Goal: Transaction & Acquisition: Purchase product/service

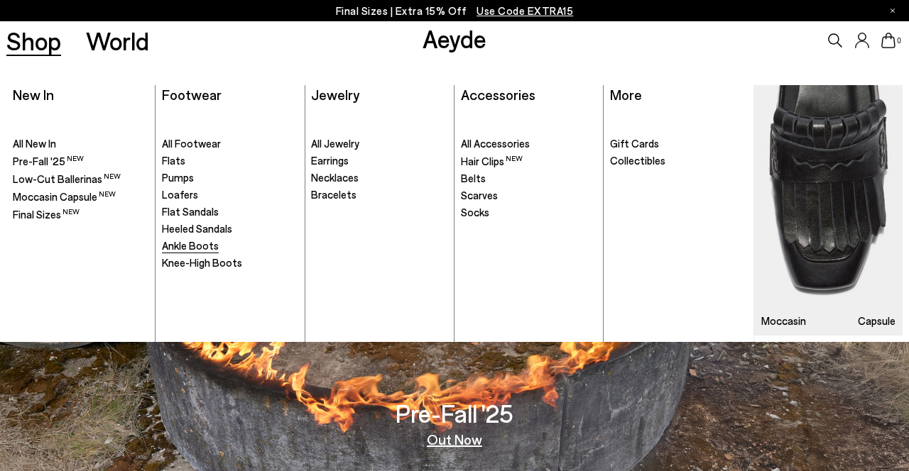
click at [189, 243] on span "Ankle Boots" at bounding box center [190, 245] width 57 height 13
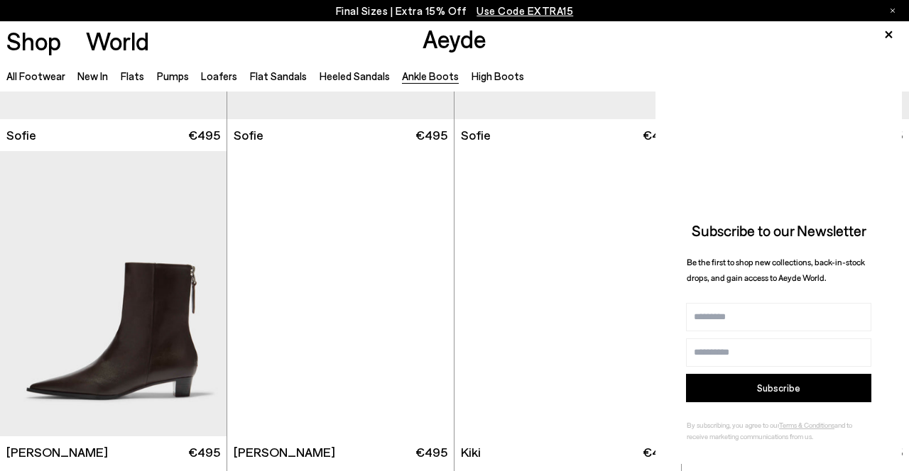
scroll to position [1482, 0]
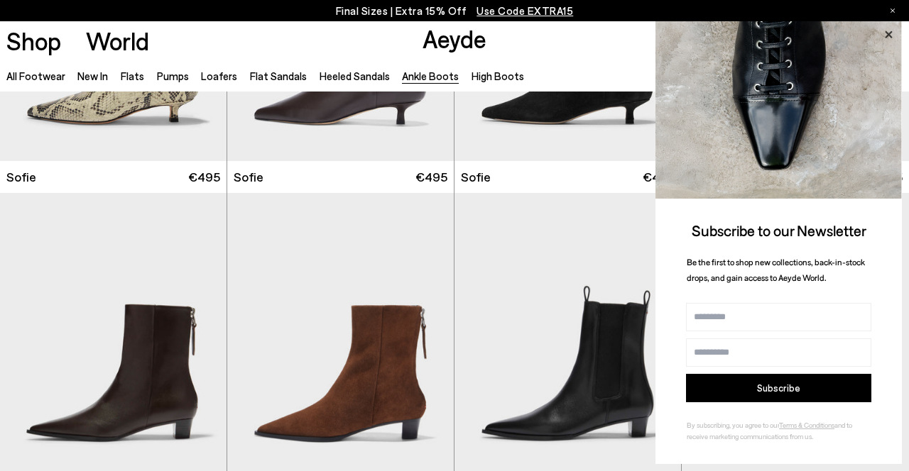
click at [888, 31] on icon at bounding box center [888, 35] width 18 height 18
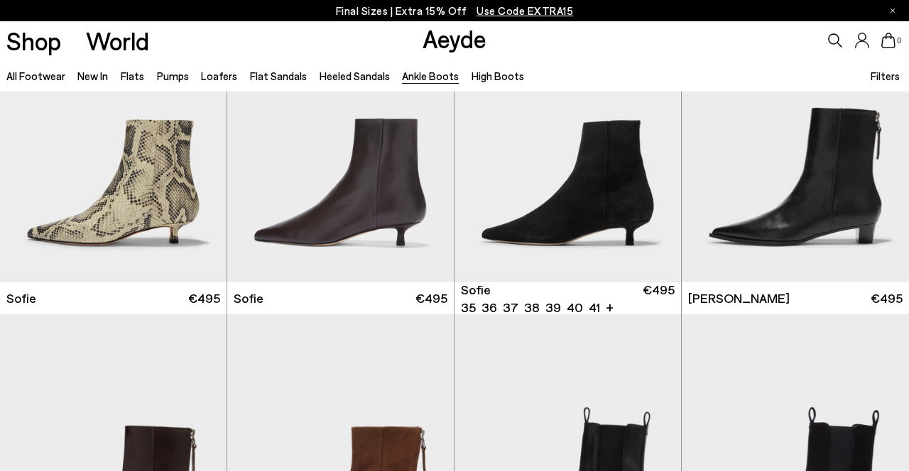
scroll to position [1360, 0]
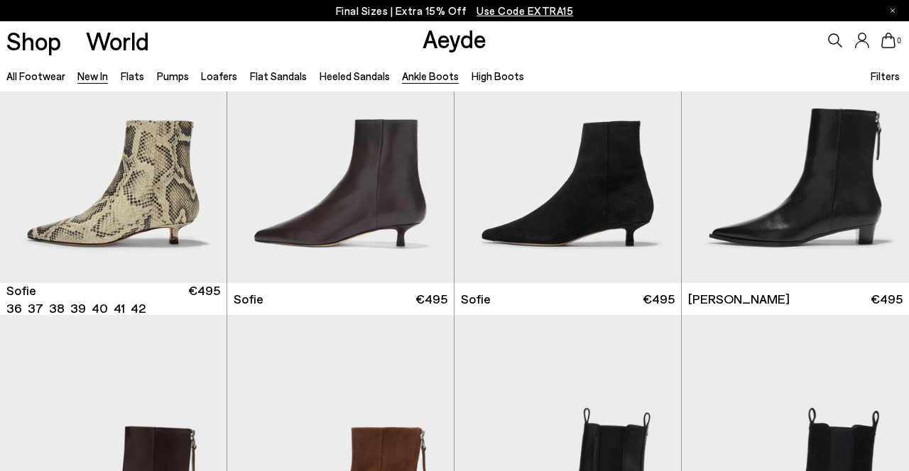
click at [96, 78] on link "New In" at bounding box center [92, 76] width 31 height 13
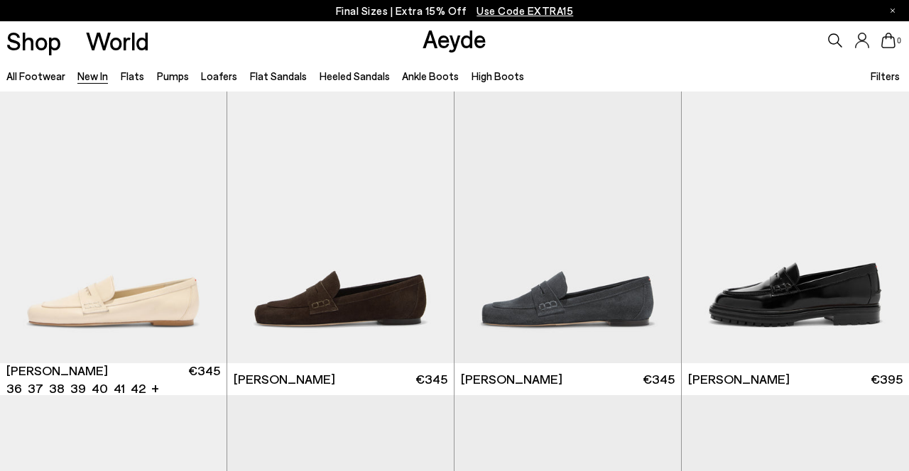
scroll to position [680, 0]
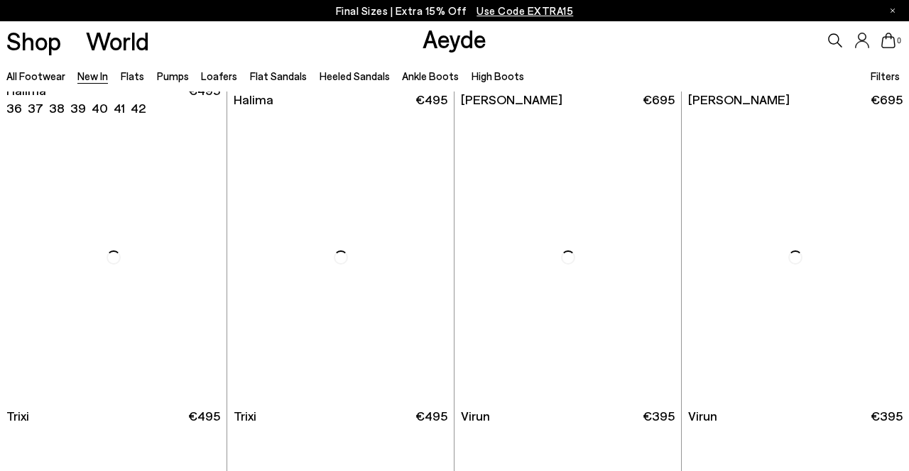
scroll to position [4412, 0]
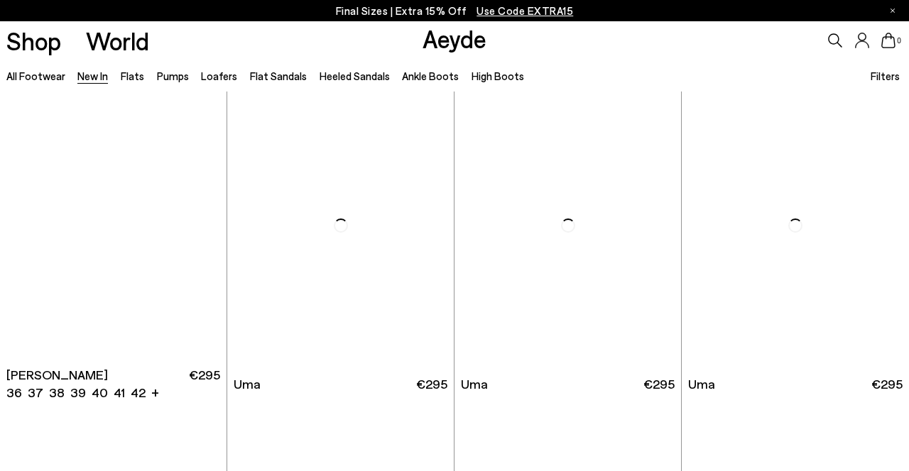
scroll to position [5713, 0]
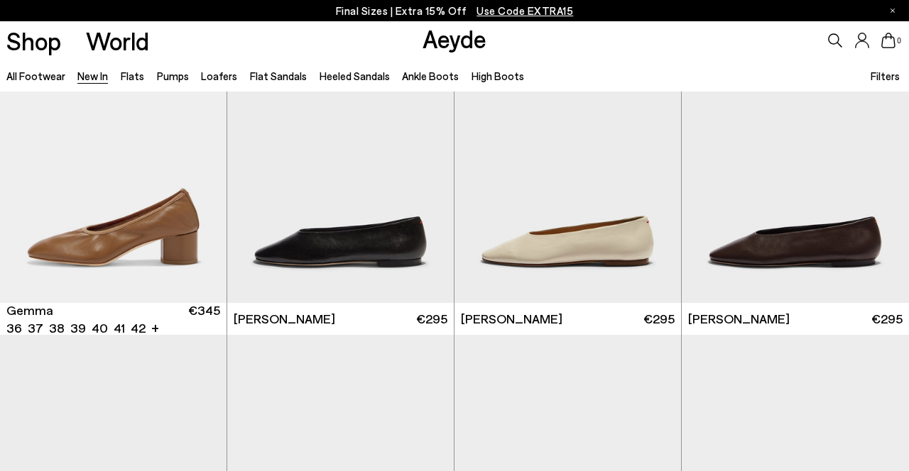
scroll to position [6838, 0]
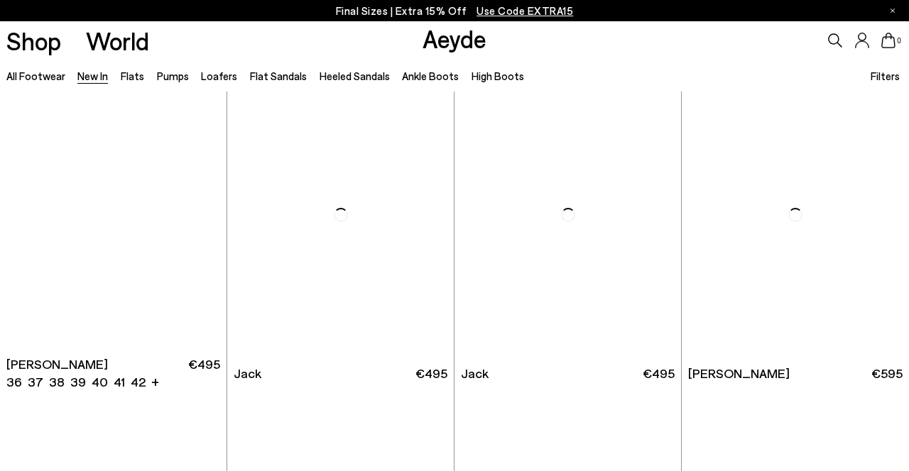
scroll to position [9527, 0]
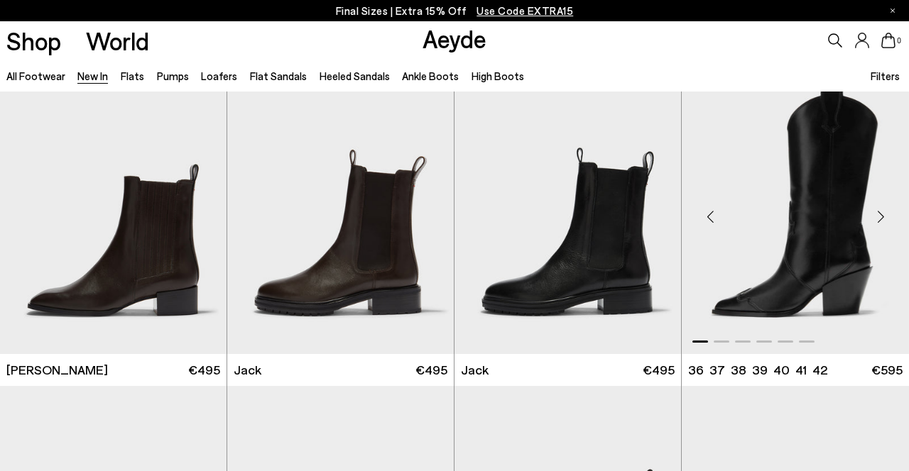
click at [882, 220] on div "Next slide" at bounding box center [880, 217] width 43 height 43
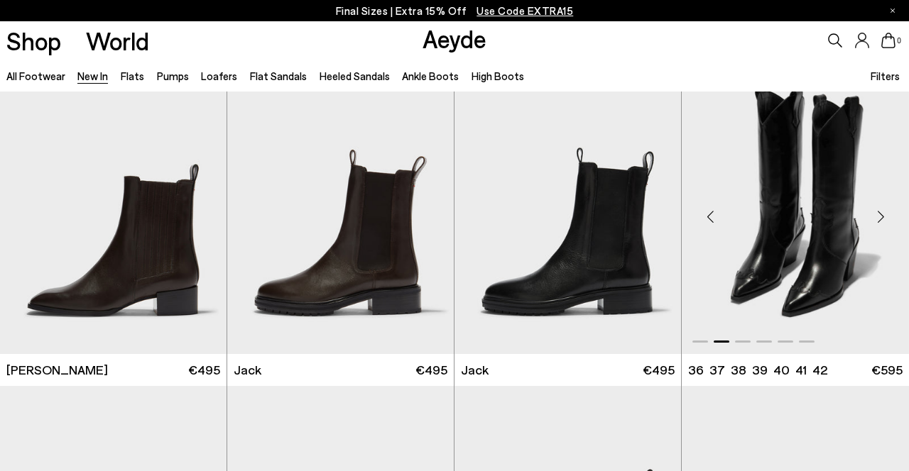
click at [882, 214] on div "Next slide" at bounding box center [880, 217] width 43 height 43
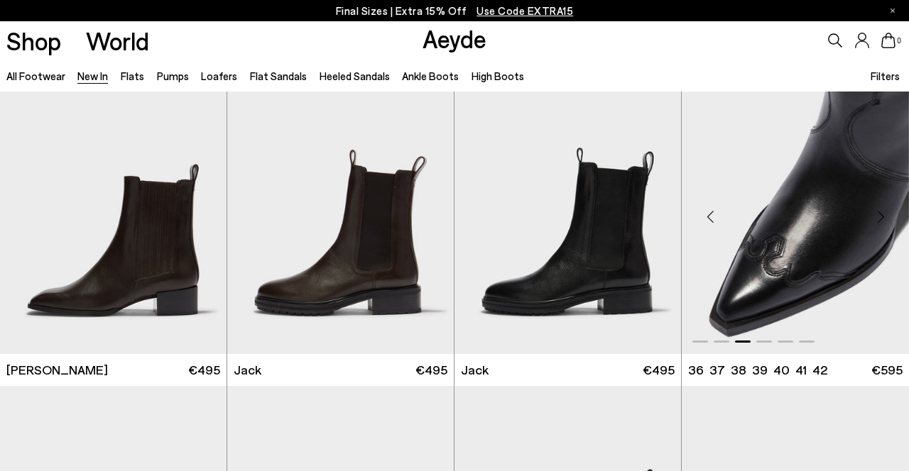
click at [886, 219] on div "Next slide" at bounding box center [880, 217] width 43 height 43
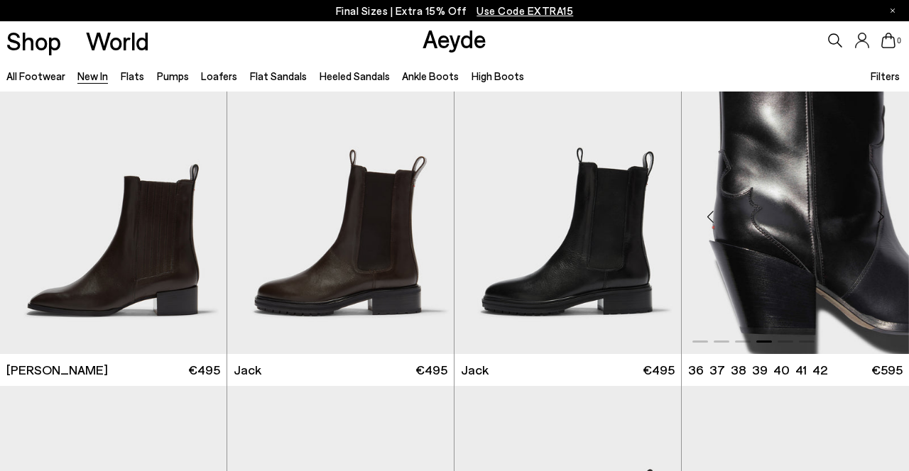
click at [882, 219] on div "Next slide" at bounding box center [880, 217] width 43 height 43
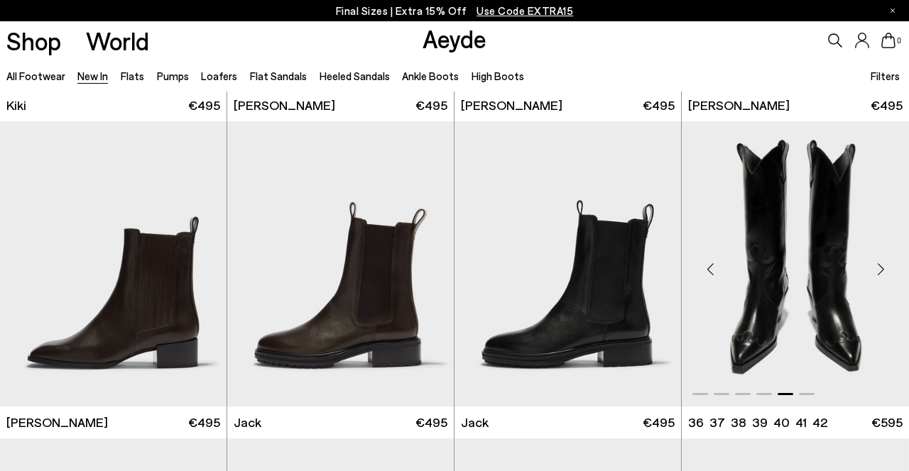
scroll to position [9472, 0]
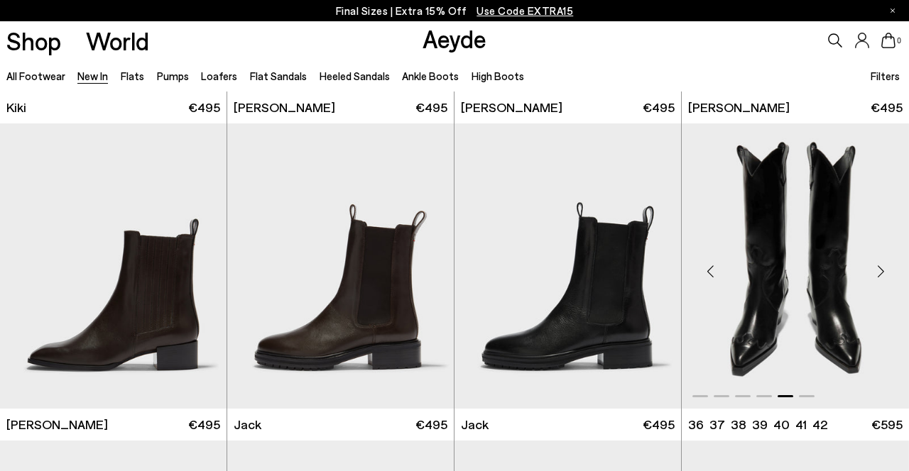
click at [839, 272] on img "5 / 6" at bounding box center [795, 266] width 227 height 285
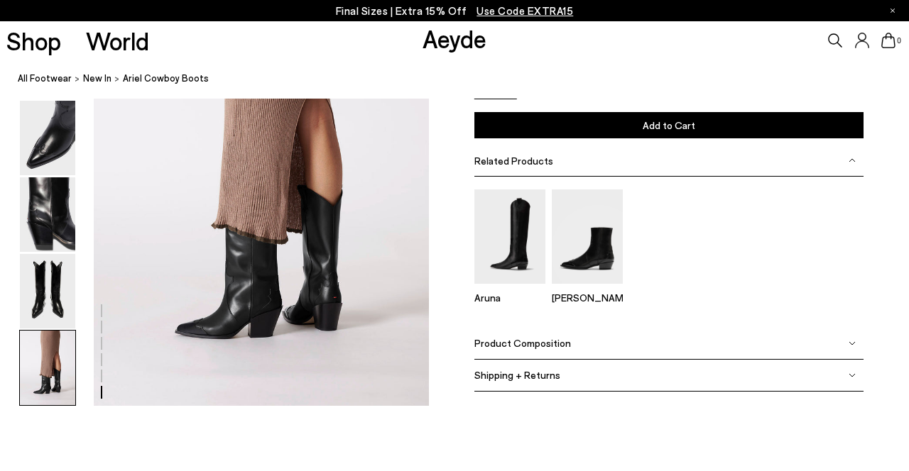
scroll to position [2374, 0]
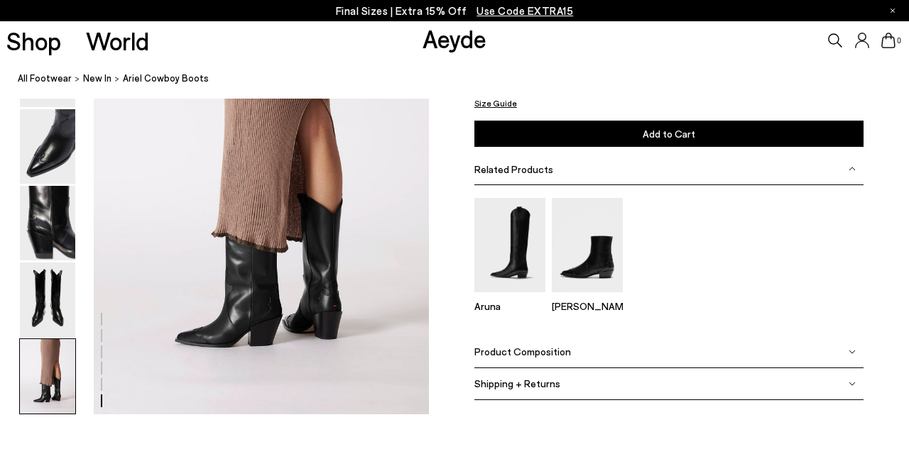
click at [855, 355] on img at bounding box center [851, 352] width 7 height 7
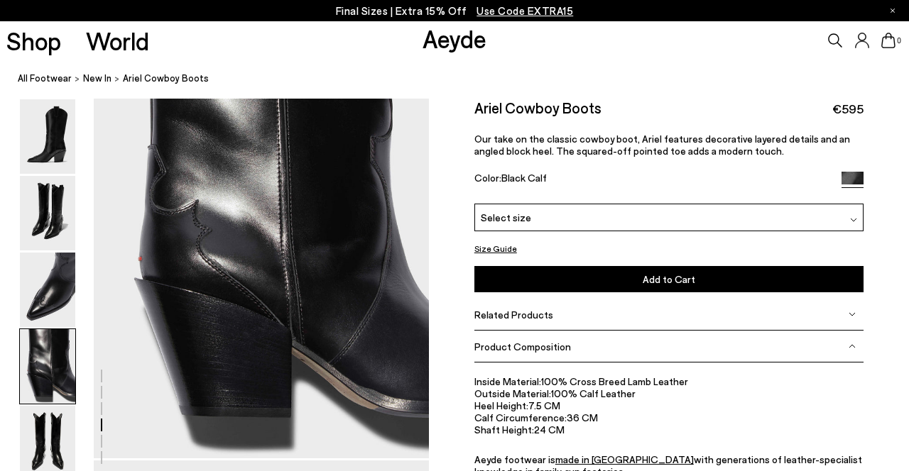
scroll to position [1433, 0]
click at [892, 8] on div at bounding box center [892, 10] width 4 height 21
